Goal: Transaction & Acquisition: Book appointment/travel/reservation

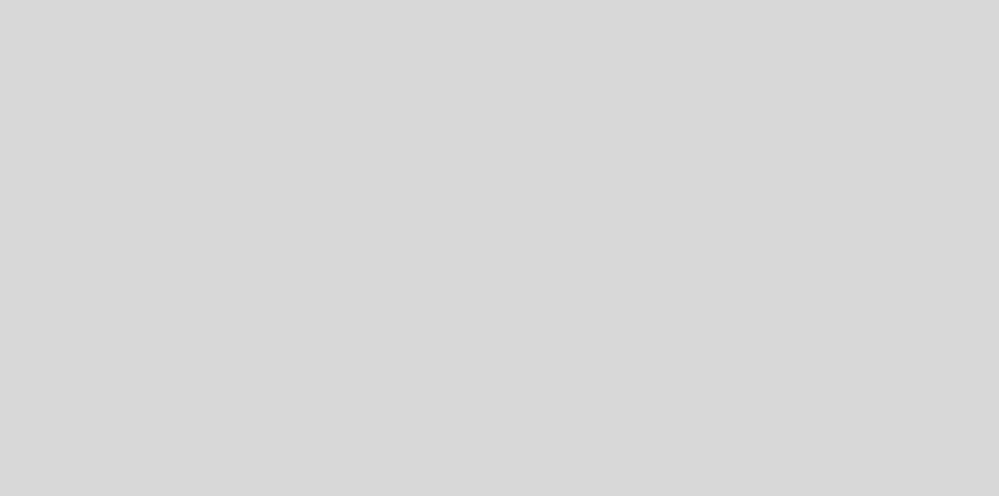
select select "es"
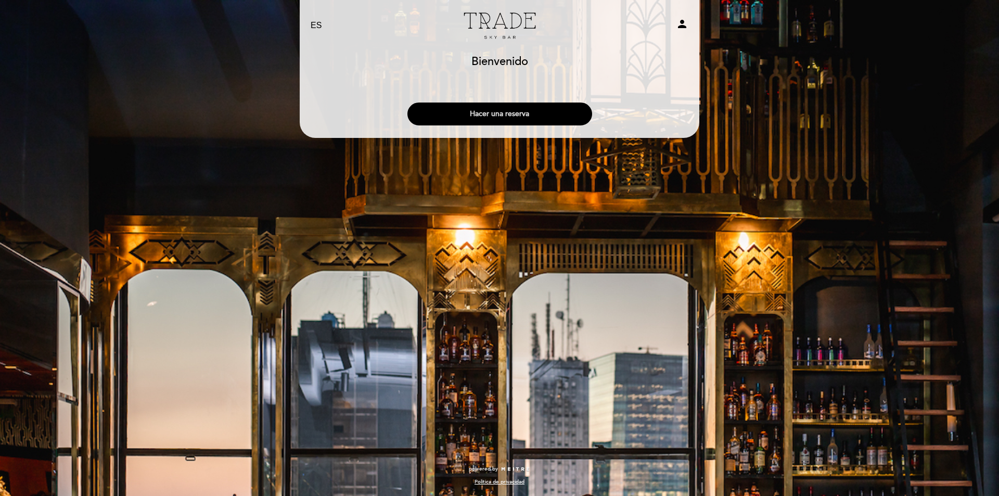
click at [485, 116] on button "Hacer una reserva" at bounding box center [500, 114] width 185 height 23
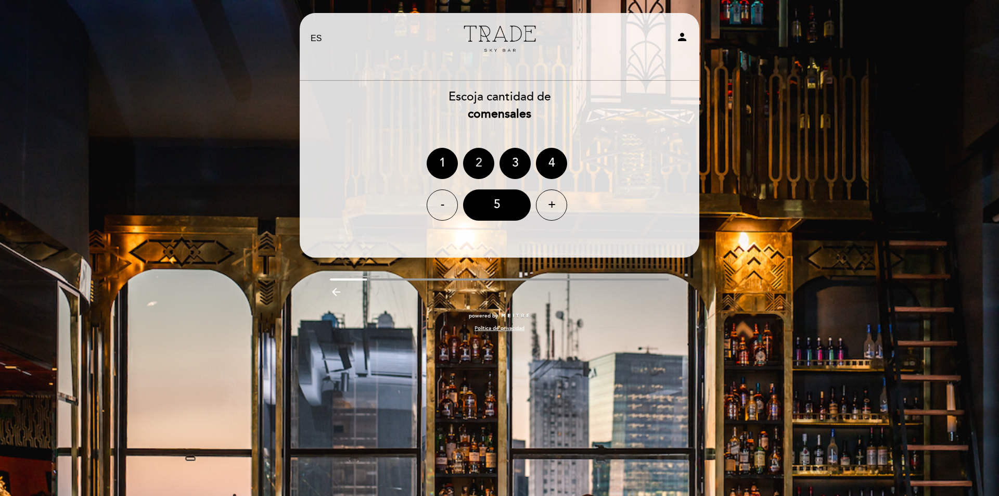
click at [477, 159] on div "2" at bounding box center [478, 163] width 31 height 31
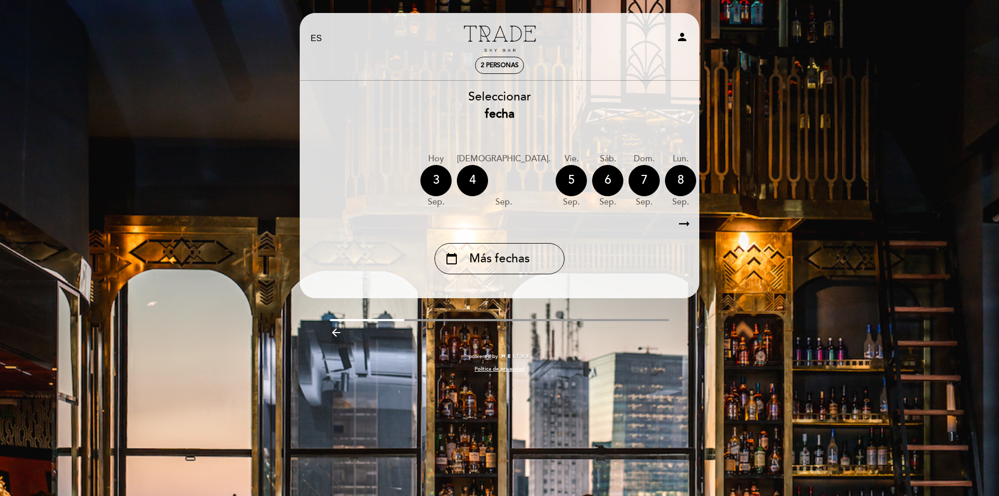
click at [682, 225] on icon "arrow_right_alt" at bounding box center [685, 224] width 16 height 22
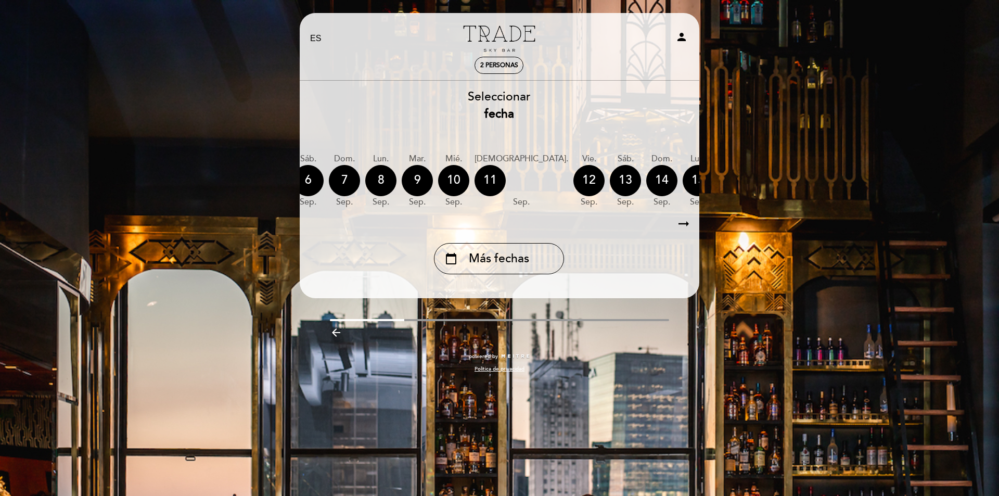
scroll to position [0, 303]
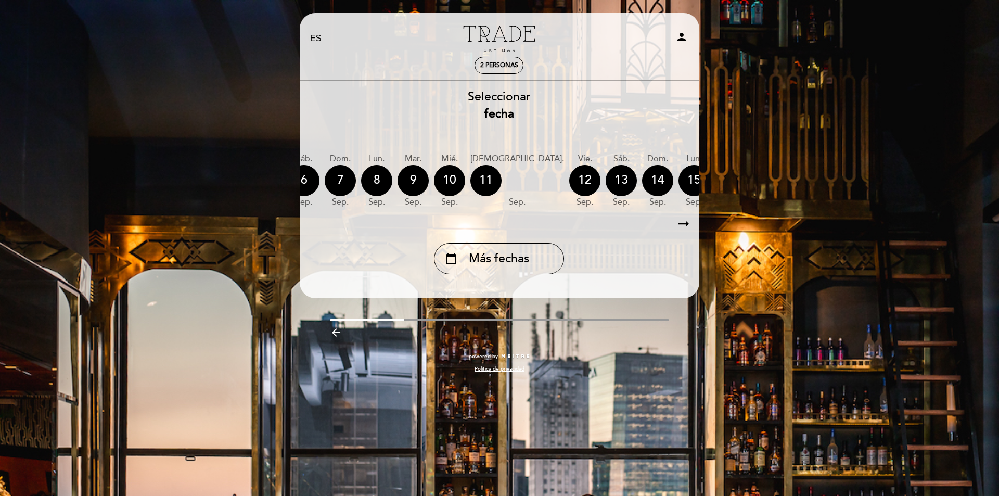
click at [683, 225] on icon "arrow_right_alt" at bounding box center [684, 224] width 16 height 22
click at [797, 173] on icon "calendar_today" at bounding box center [803, 180] width 12 height 18
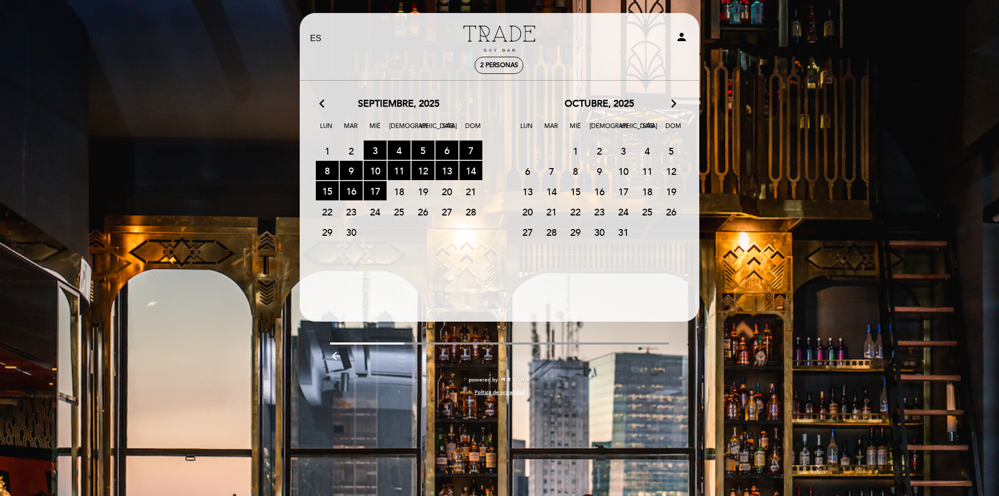
click at [404, 209] on span "25" at bounding box center [399, 211] width 23 height 19
click at [674, 103] on icon "arrow_forward_ios" at bounding box center [673, 104] width 9 height 14
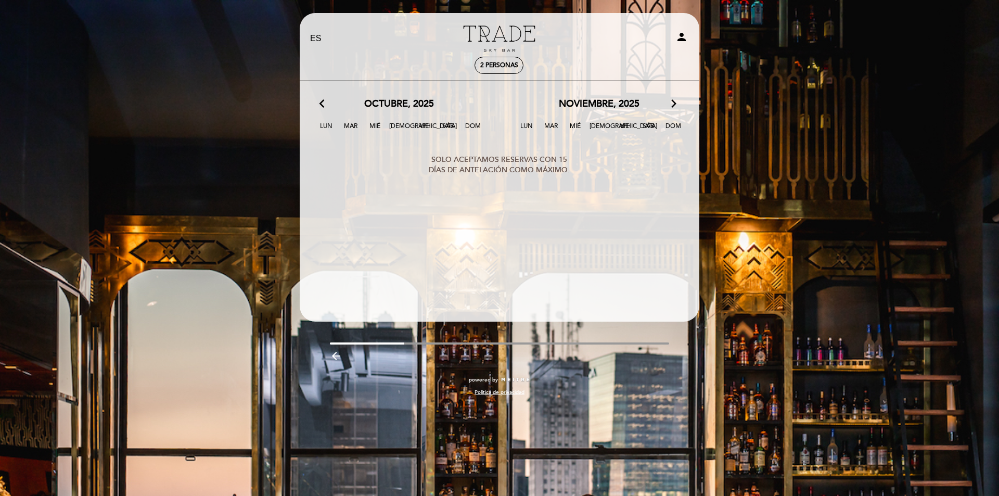
click at [674, 103] on icon "arrow_forward_ios" at bounding box center [673, 104] width 9 height 14
click at [322, 103] on icon "arrow_back_ios" at bounding box center [324, 104] width 9 height 14
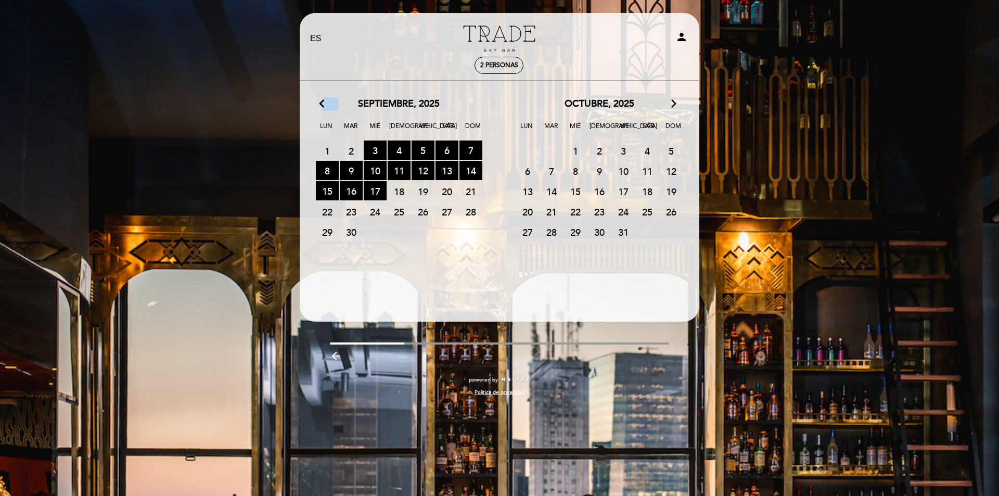
click at [322, 103] on icon "arrow_back_ios" at bounding box center [324, 104] width 9 height 14
